Goal: Information Seeking & Learning: Learn about a topic

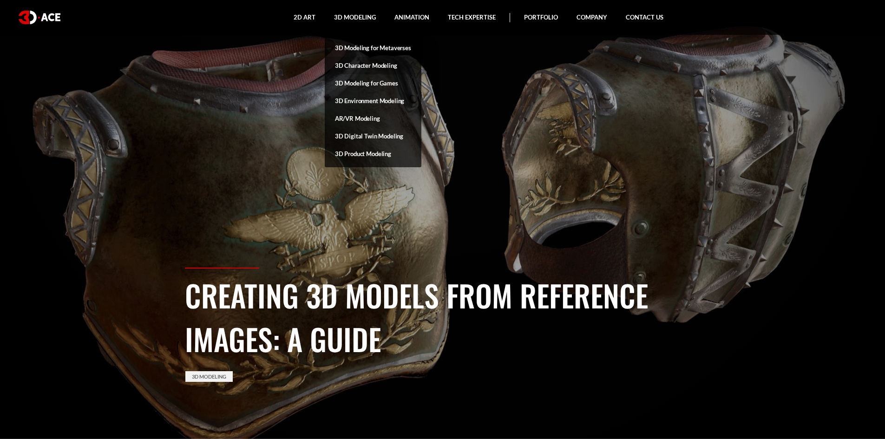
click at [368, 65] on link "3D Character Modeling" at bounding box center [373, 66] width 97 height 18
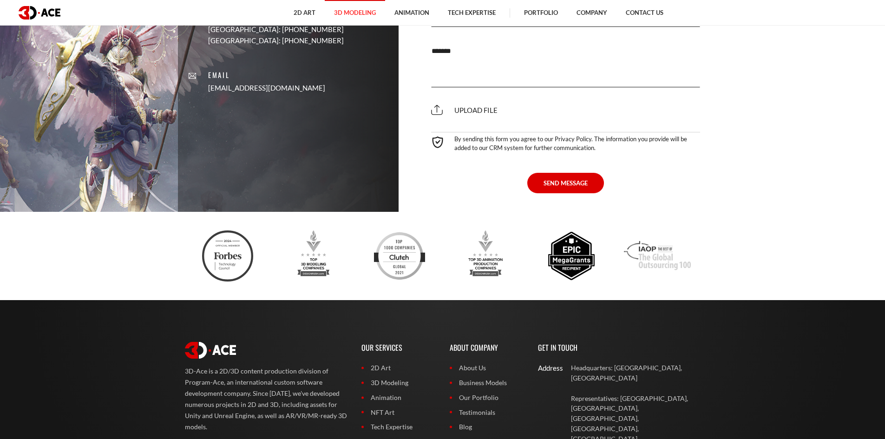
scroll to position [3331, 0]
